Goal: Task Accomplishment & Management: Manage account settings

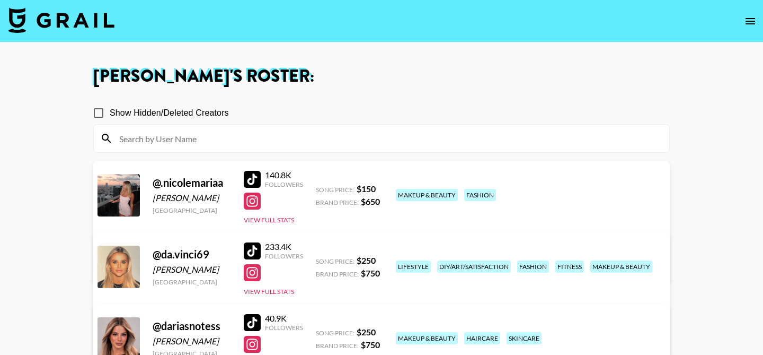
click at [90, 17] on img at bounding box center [61, 19] width 106 height 25
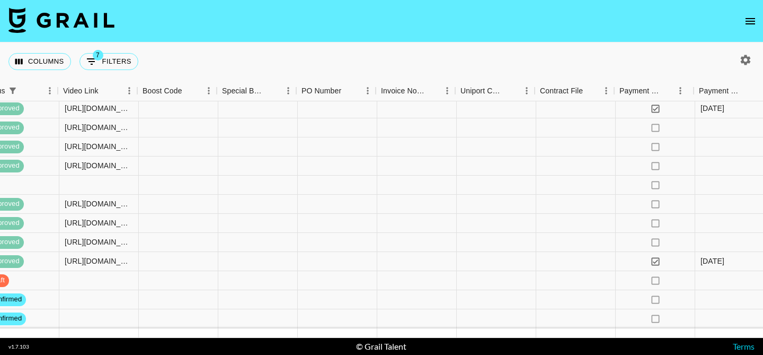
scroll to position [113, 1487]
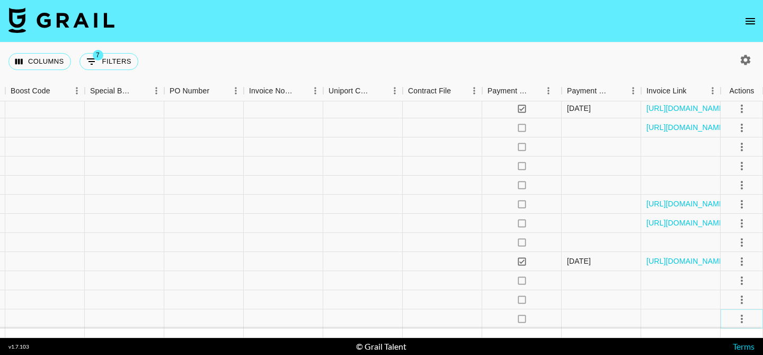
click at [739, 317] on icon "select merge strategy" at bounding box center [742, 318] width 13 height 13
click at [741, 255] on li "Draft Created" at bounding box center [728, 257] width 69 height 19
click at [583, 296] on div at bounding box center [601, 299] width 79 height 19
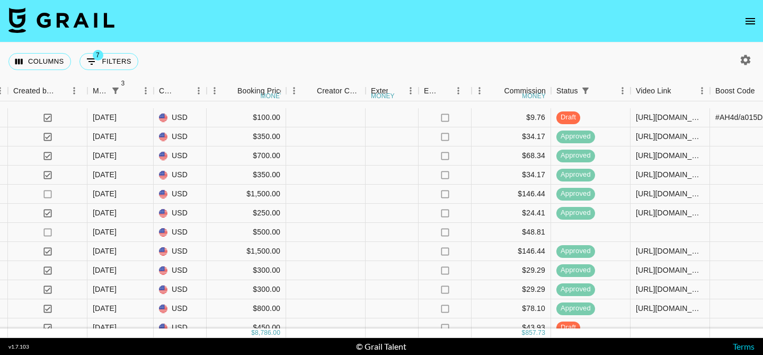
scroll to position [113, 782]
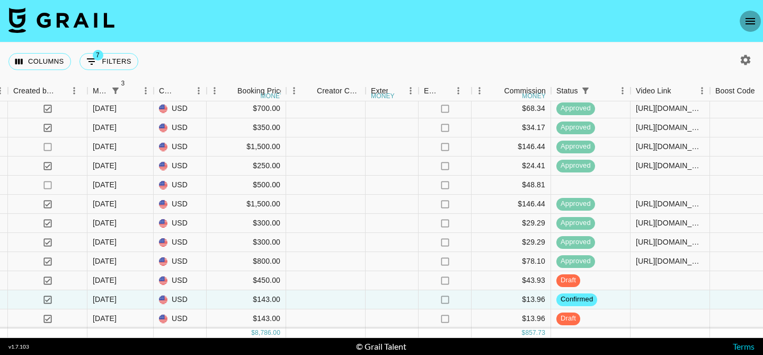
click at [754, 16] on icon "open drawer" at bounding box center [750, 21] width 13 height 13
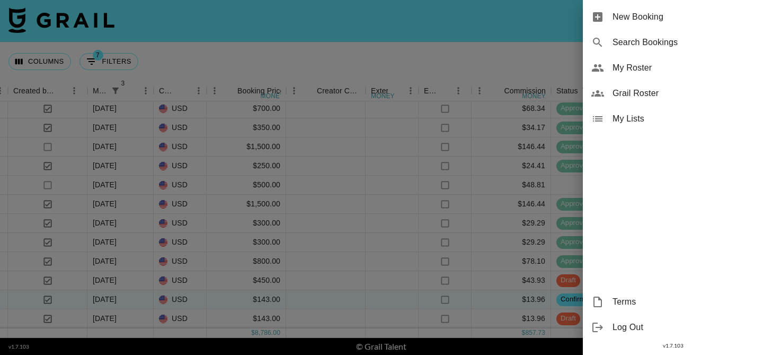
click at [677, 62] on span "My Roster" at bounding box center [684, 67] width 142 height 13
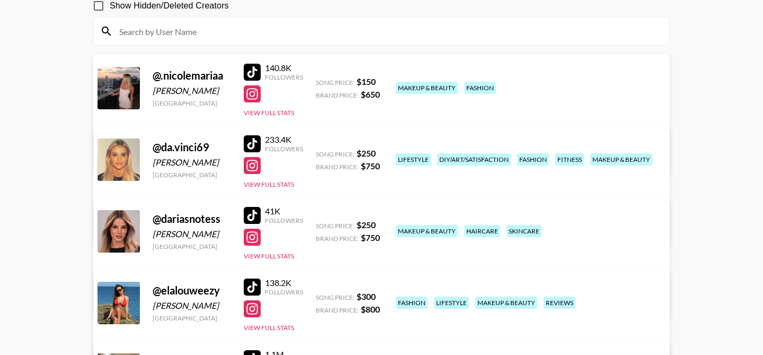
click at [405, 230] on div "makeup & beauty haircare skincare" at bounding box center [526, 231] width 267 height 19
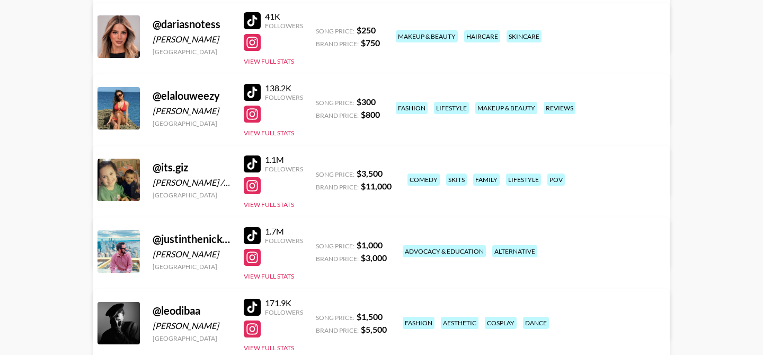
scroll to position [303, 0]
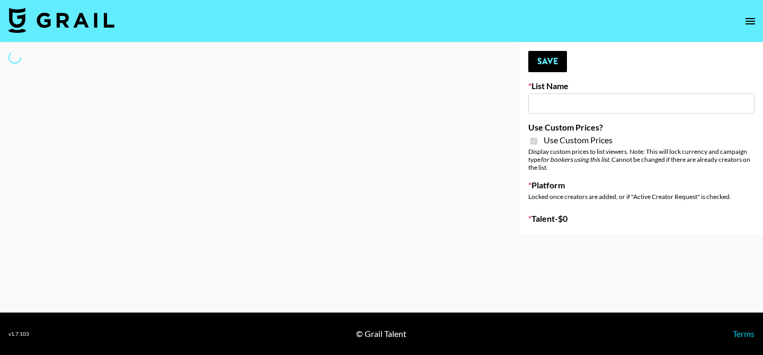
type input "PolyBuzz Campaign"
checkbox input "true"
select select "Brand"
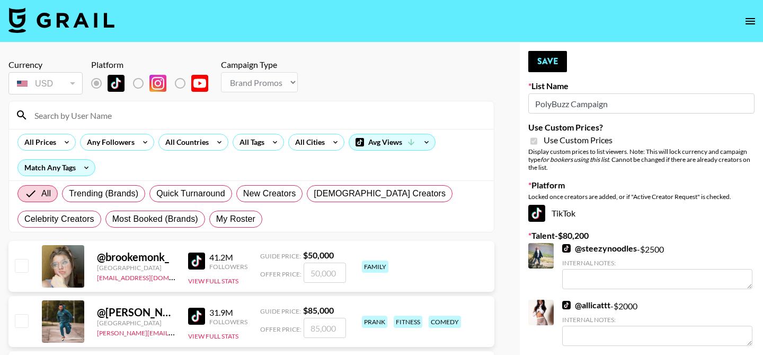
click at [225, 215] on span "My Roster" at bounding box center [235, 219] width 39 height 13
click at [216, 219] on input "My Roster" at bounding box center [216, 219] width 0 height 0
radio input "true"
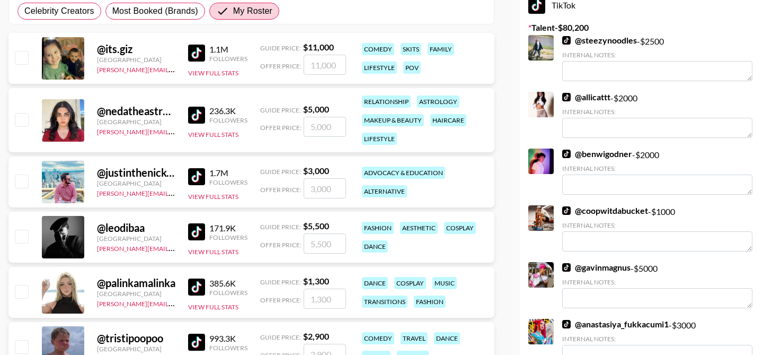
scroll to position [226, 0]
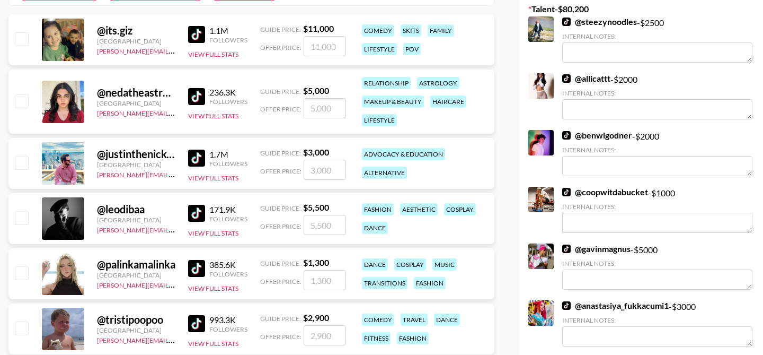
click at [22, 218] on input "checkbox" at bounding box center [21, 217] width 13 height 13
checkbox input "true"
type input "5500"
click at [21, 218] on input "checkbox" at bounding box center [21, 217] width 13 height 13
checkbox input "false"
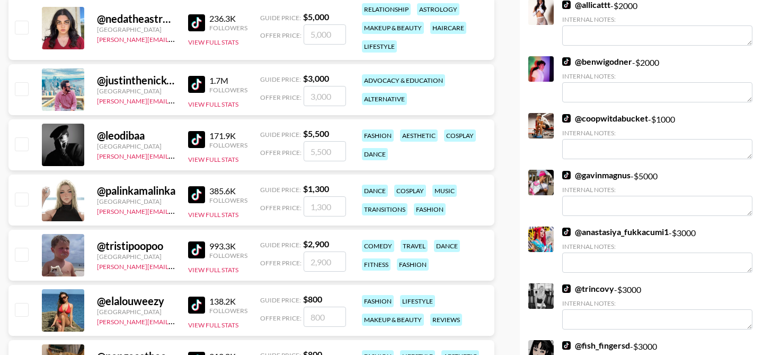
scroll to position [313, 0]
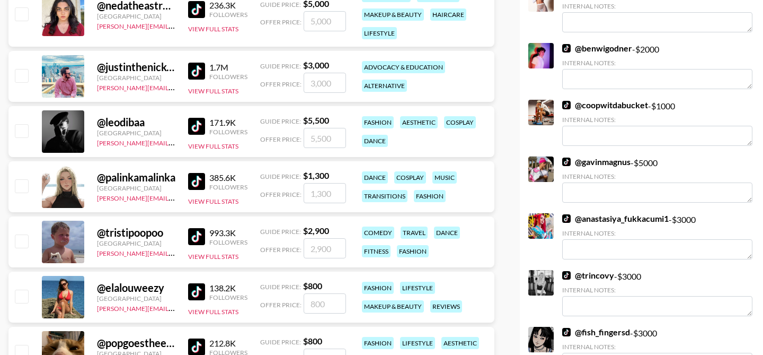
click at [19, 244] on input "checkbox" at bounding box center [21, 240] width 13 height 13
checkbox input "true"
type input "2900"
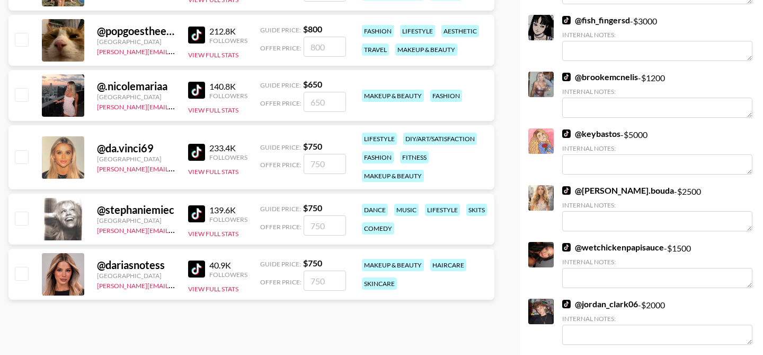
scroll to position [634, 0]
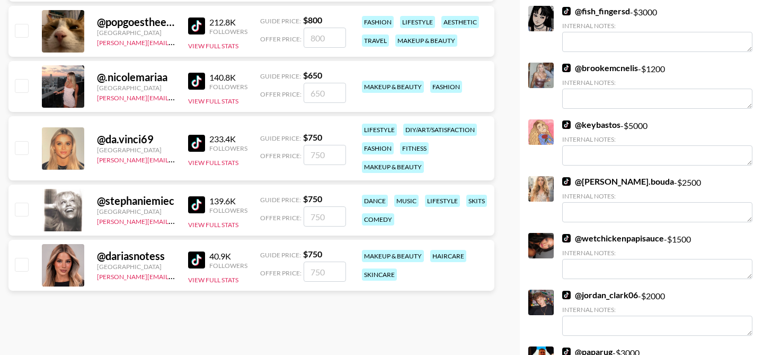
click at [20, 266] on input "checkbox" at bounding box center [21, 264] width 13 height 13
checkbox input "true"
type input "750"
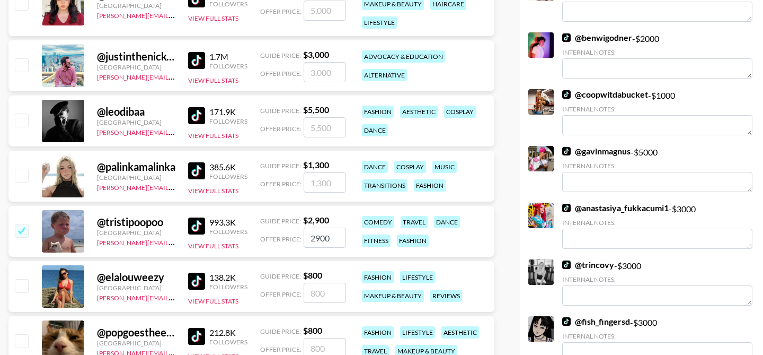
scroll to position [283, 0]
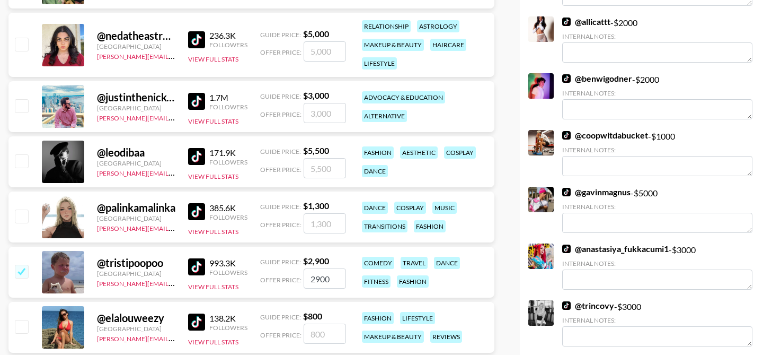
click at [23, 161] on input "checkbox" at bounding box center [21, 160] width 13 height 13
checkbox input "true"
type input "5500"
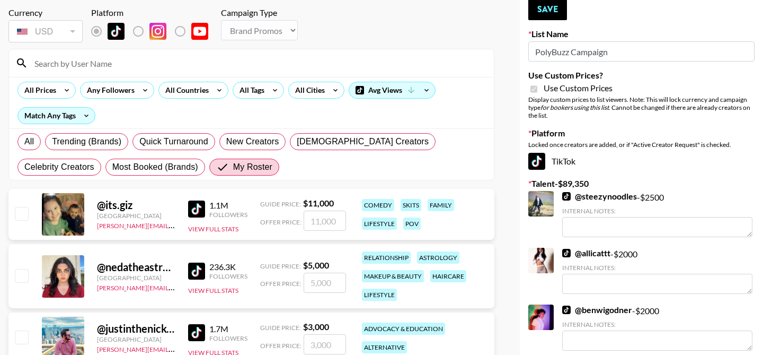
scroll to position [10, 0]
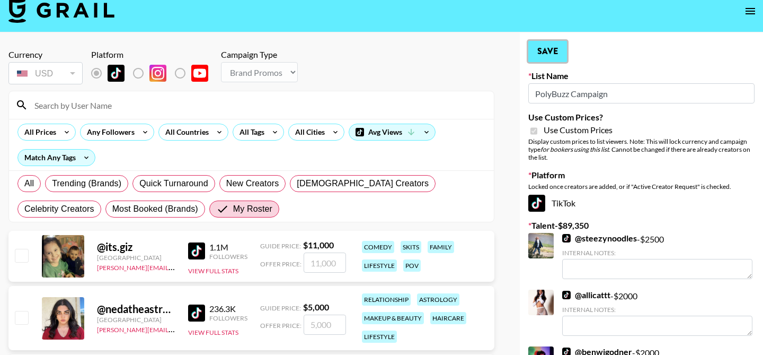
click at [547, 50] on button "Save" at bounding box center [547, 51] width 39 height 21
